Goal: Find specific page/section: Find specific page/section

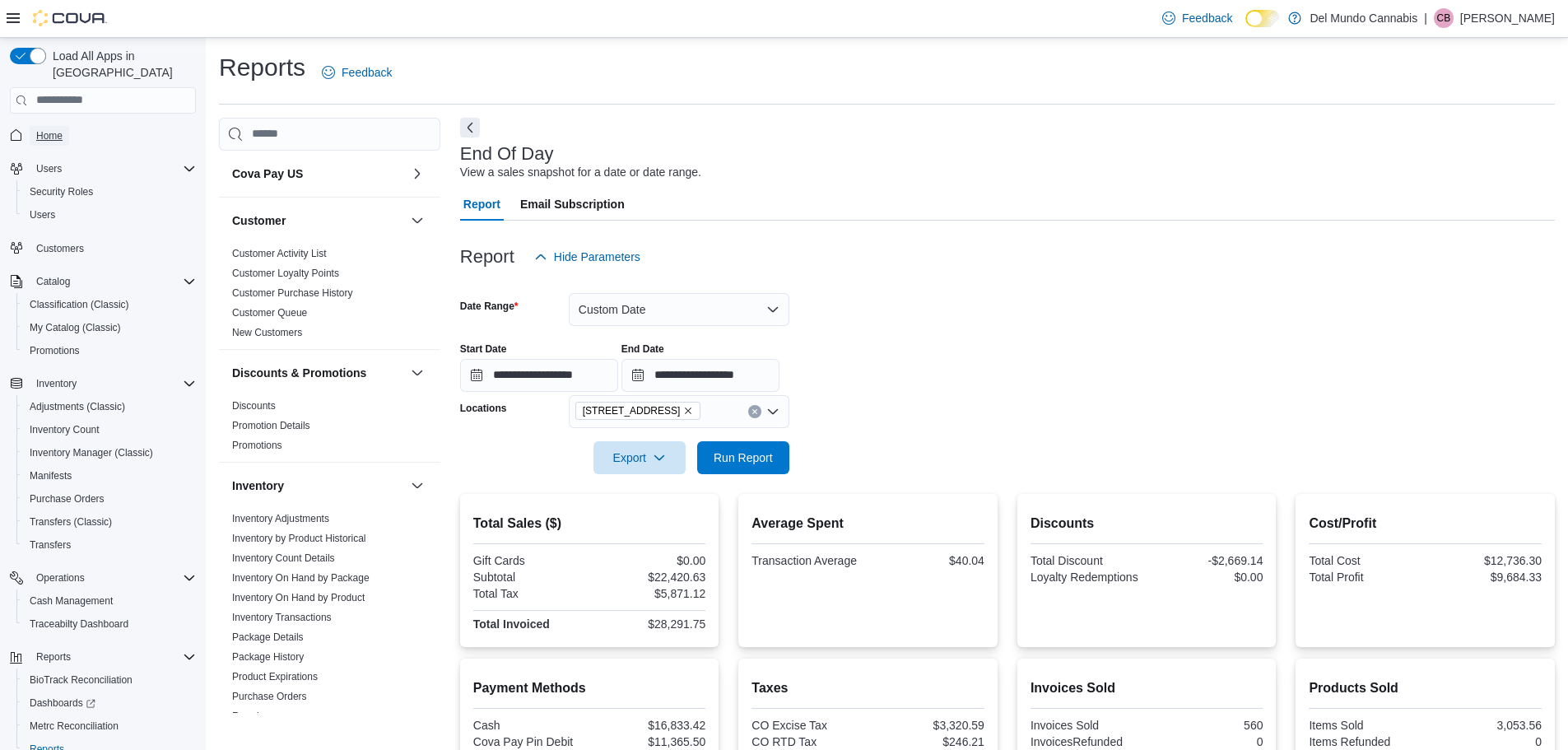
click at [63, 126] on link "Home" at bounding box center [49, 135] width 40 height 19
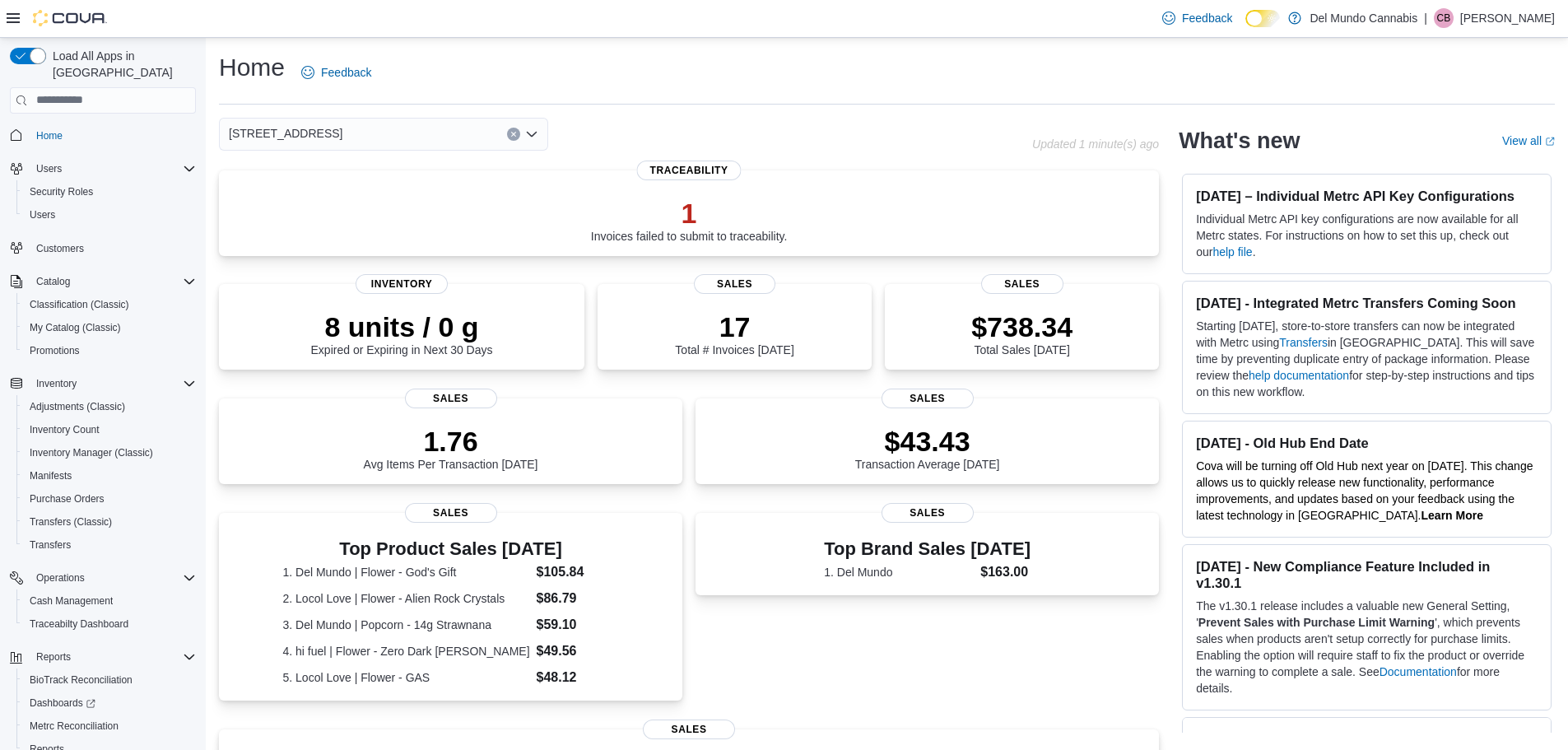
click at [326, 123] on div "[STREET_ADDRESS]" at bounding box center [383, 135] width 329 height 33
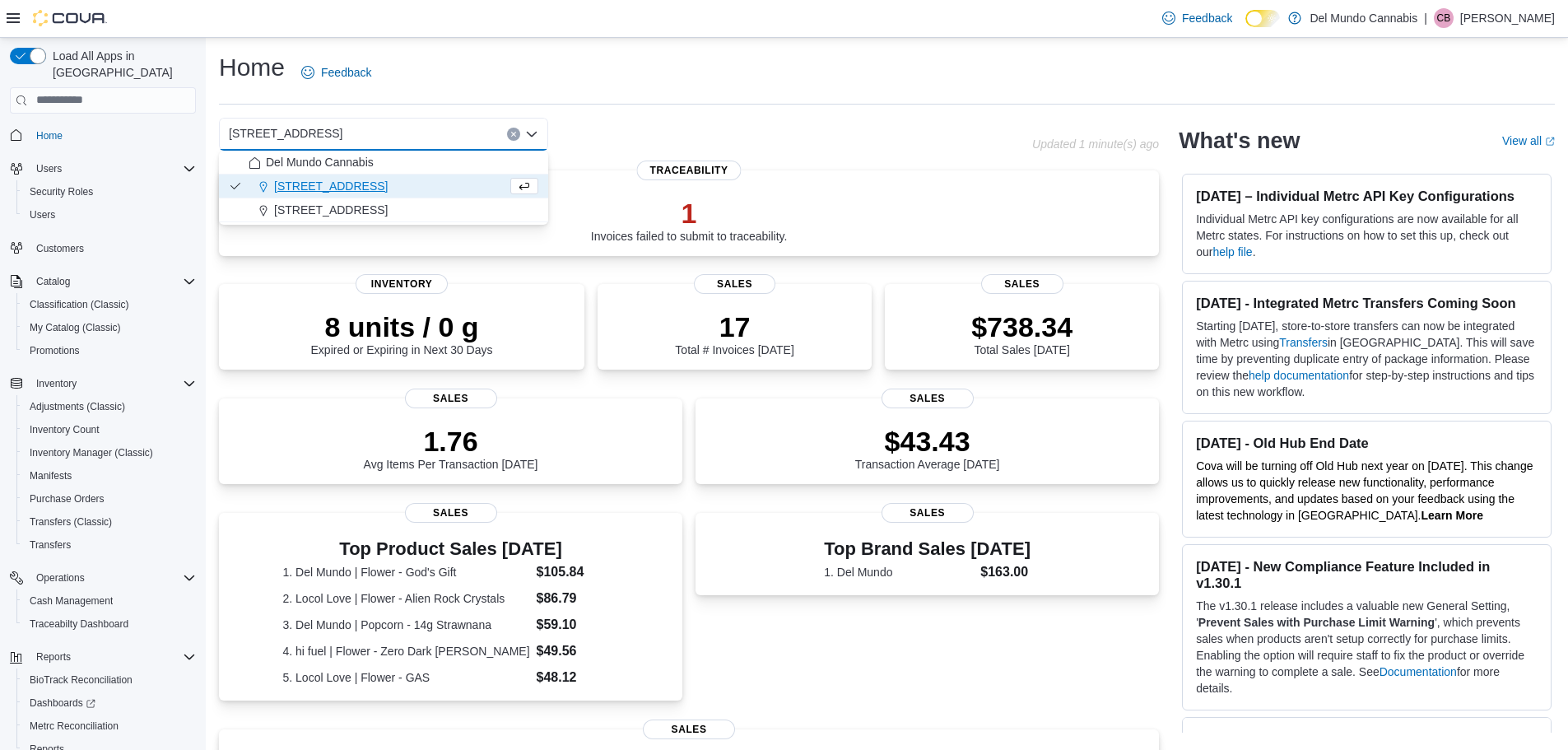
click at [349, 135] on input at bounding box center [350, 134] width 2 height 19
click at [329, 214] on span "[STREET_ADDRESS]" at bounding box center [331, 210] width 113 height 17
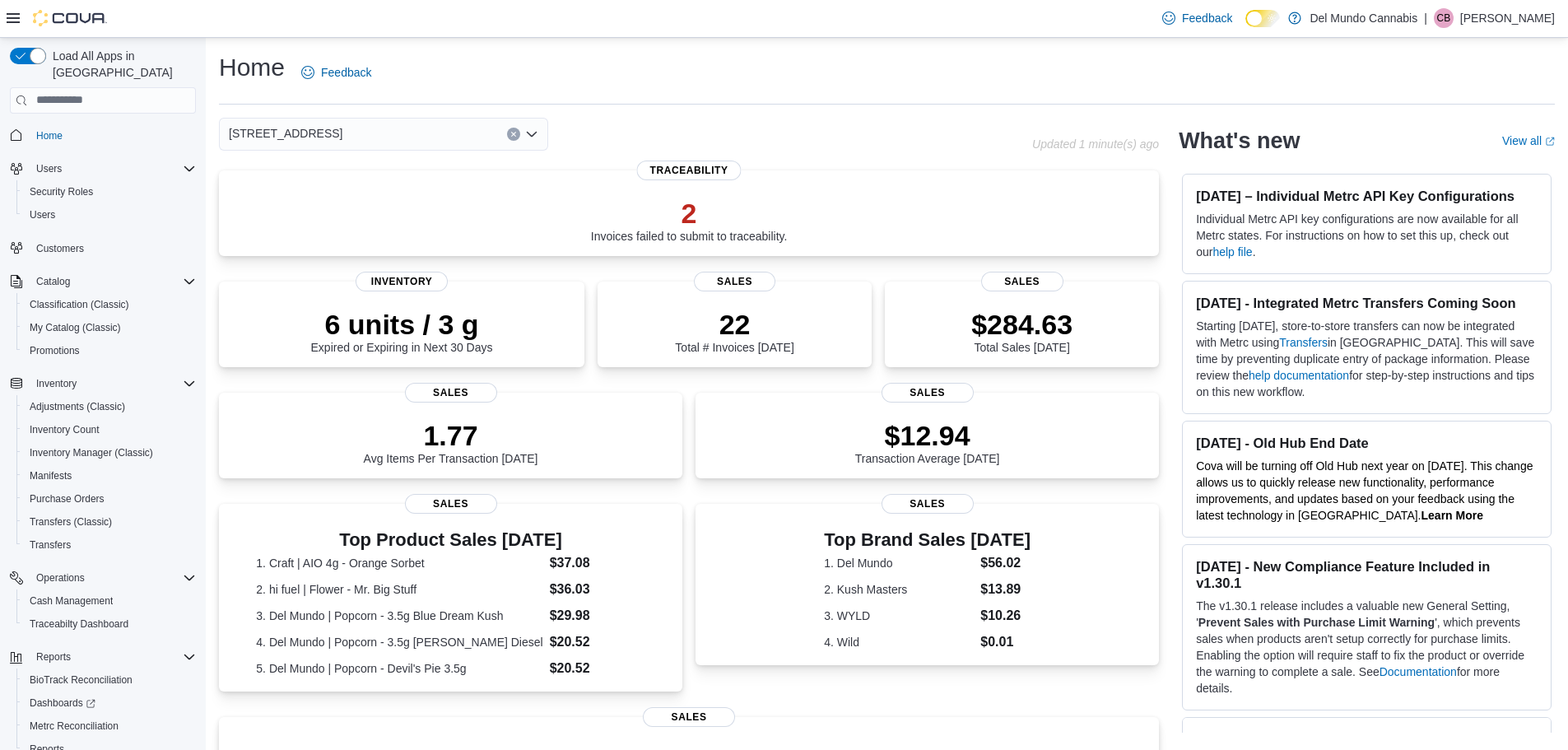
click at [347, 135] on div "[STREET_ADDRESS] Selected. [STREET_ADDRESS] Press Backspace to delete [STREET_A…" at bounding box center [383, 135] width 329 height 33
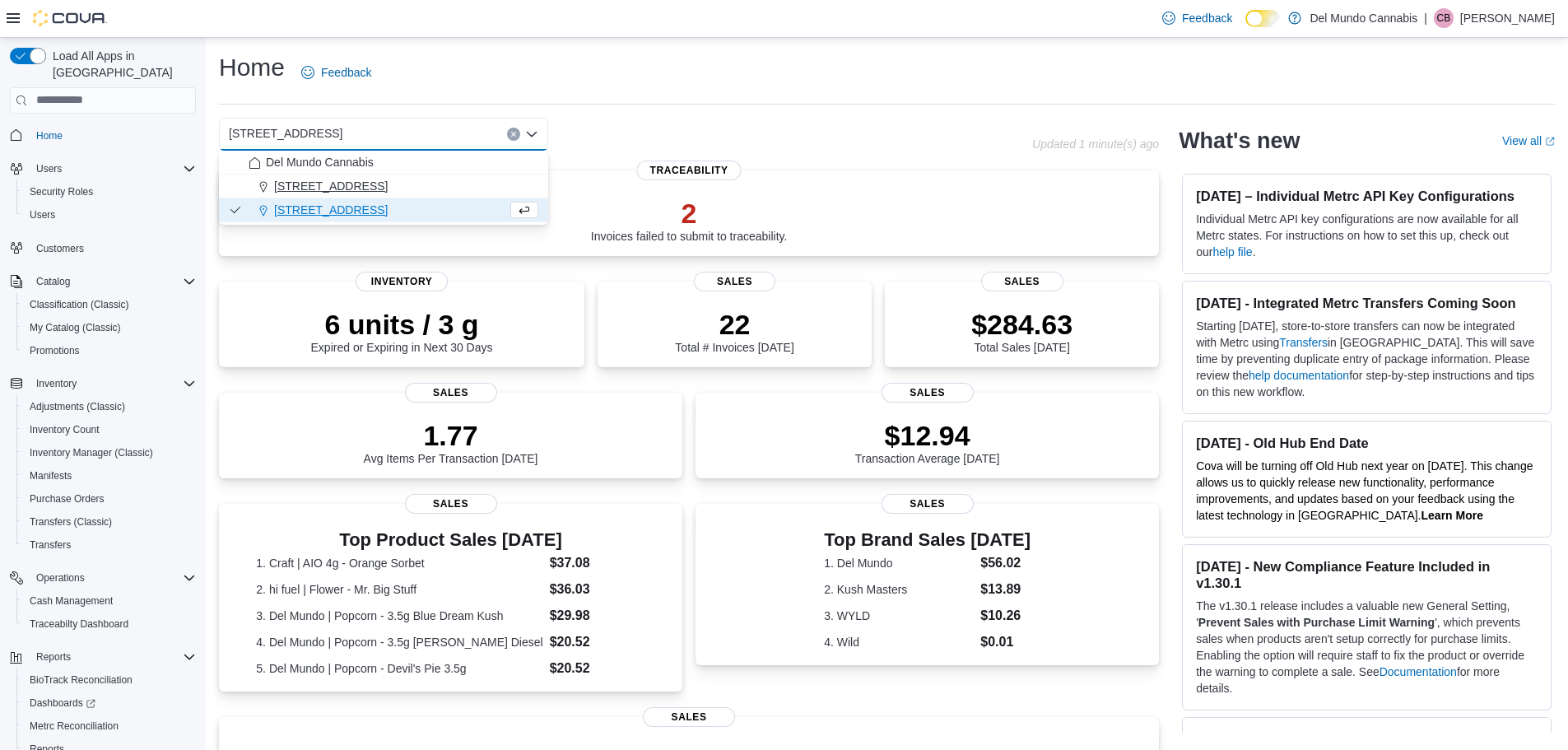
click at [312, 184] on span "[STREET_ADDRESS]" at bounding box center [331, 186] width 113 height 17
